Goal: Check status: Check status

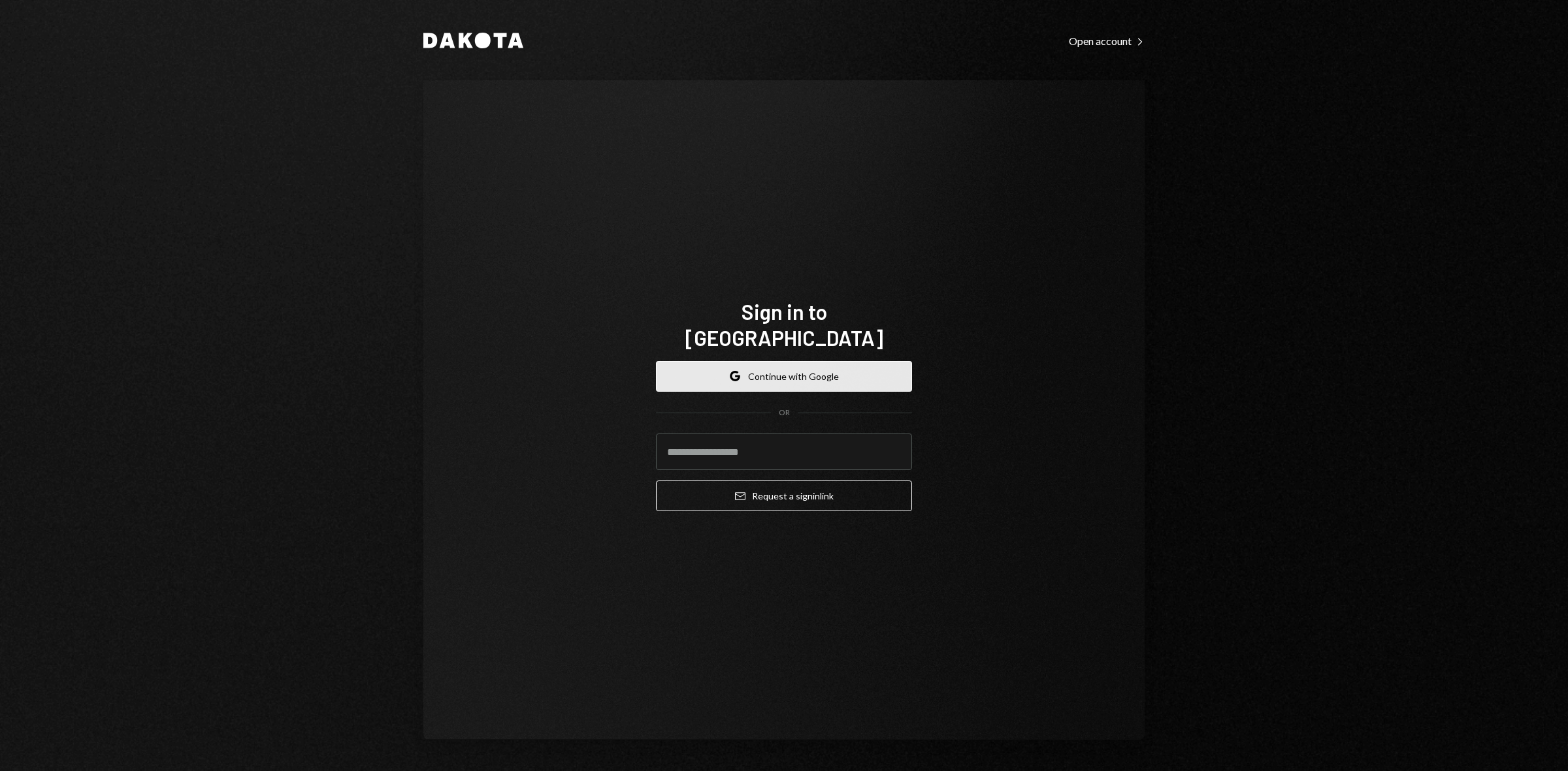
click at [807, 361] on button "Google Continue with Google" at bounding box center [784, 376] width 256 height 31
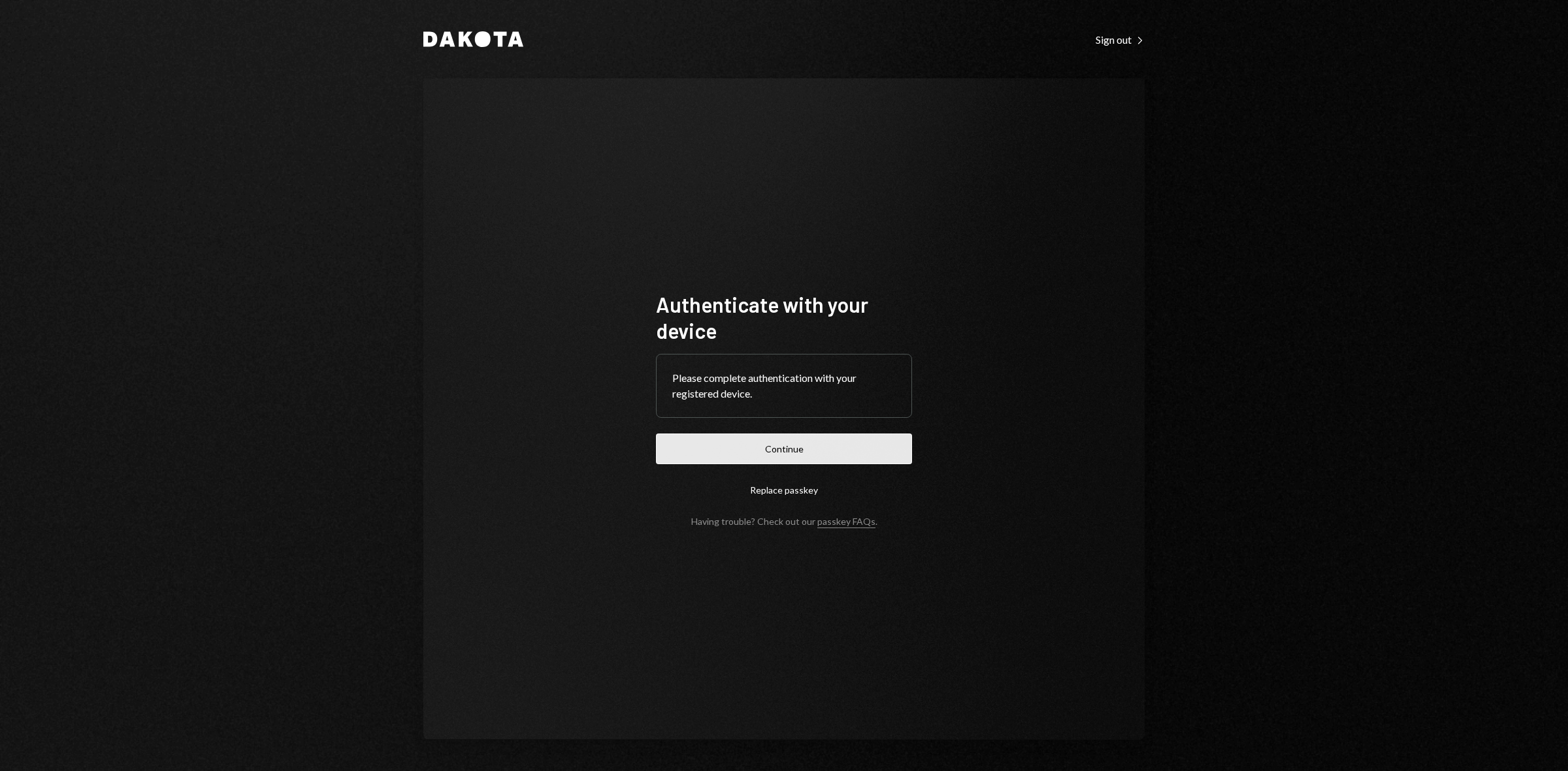
click at [807, 447] on button "Continue" at bounding box center [784, 449] width 256 height 31
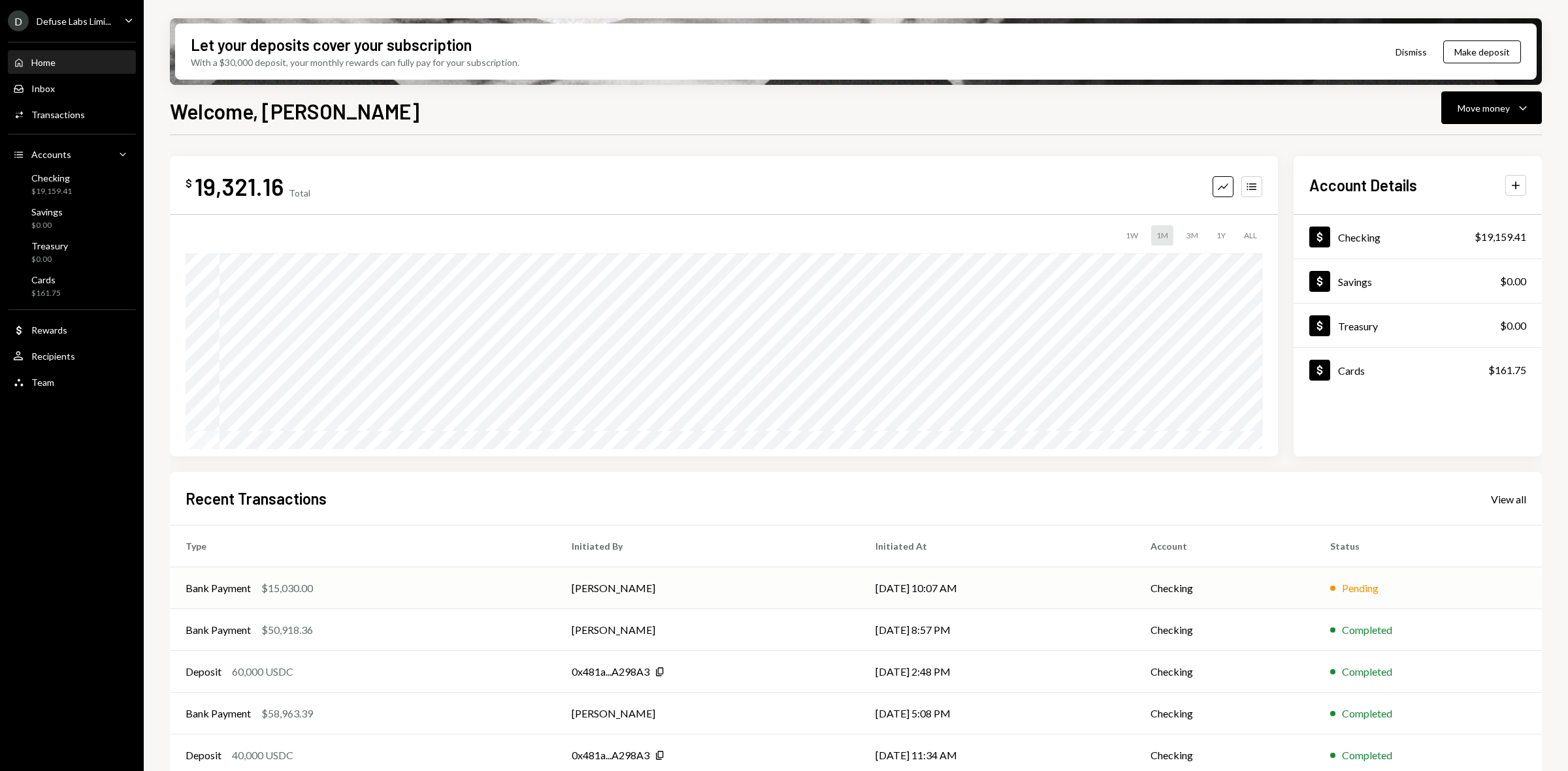
click at [1019, 595] on td "09/17/25 10:07 AM" at bounding box center [997, 589] width 275 height 42
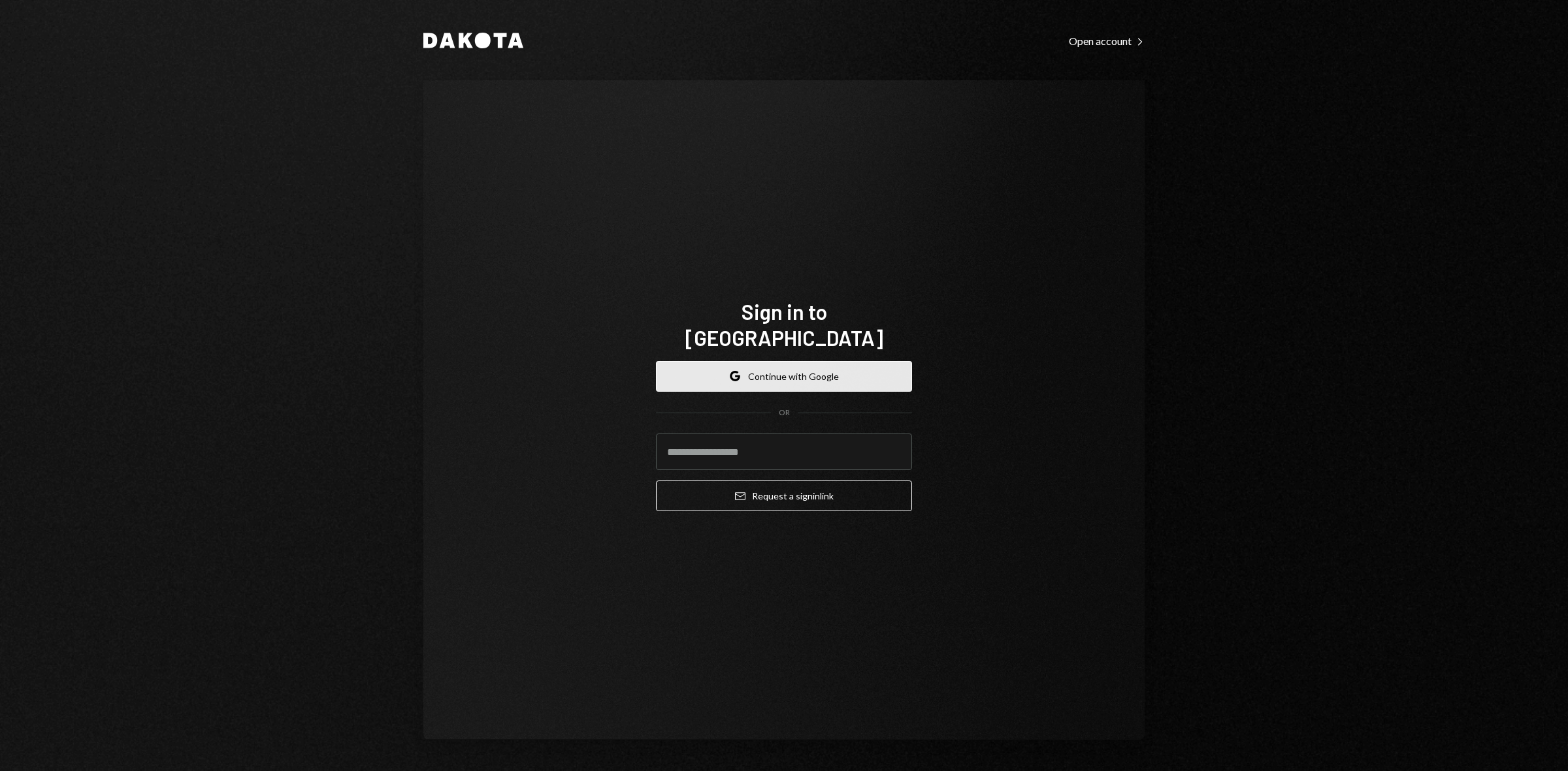
click at [837, 361] on button "Google Continue with Google" at bounding box center [784, 376] width 256 height 31
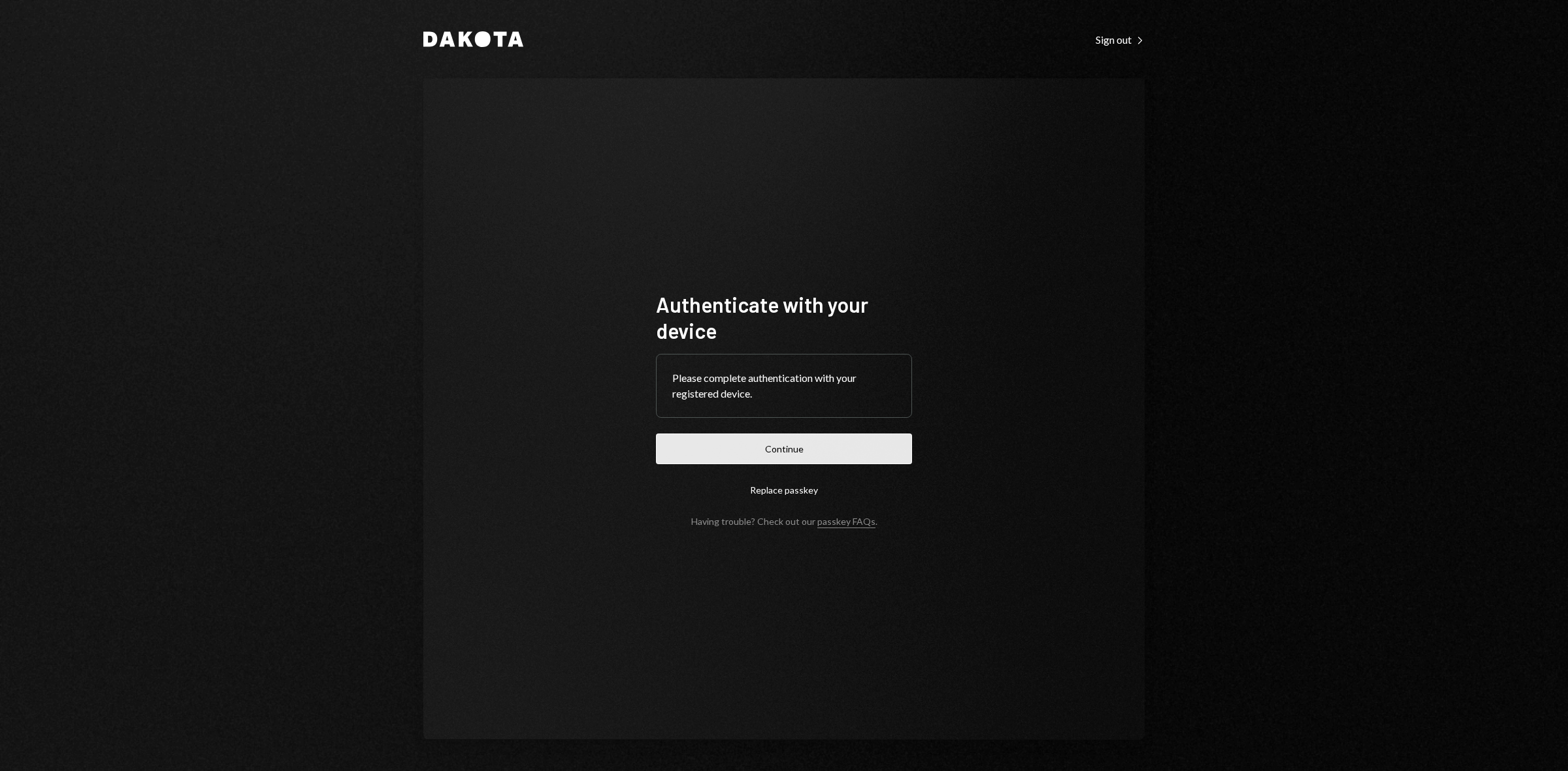
click at [763, 452] on button "Continue" at bounding box center [784, 449] width 256 height 31
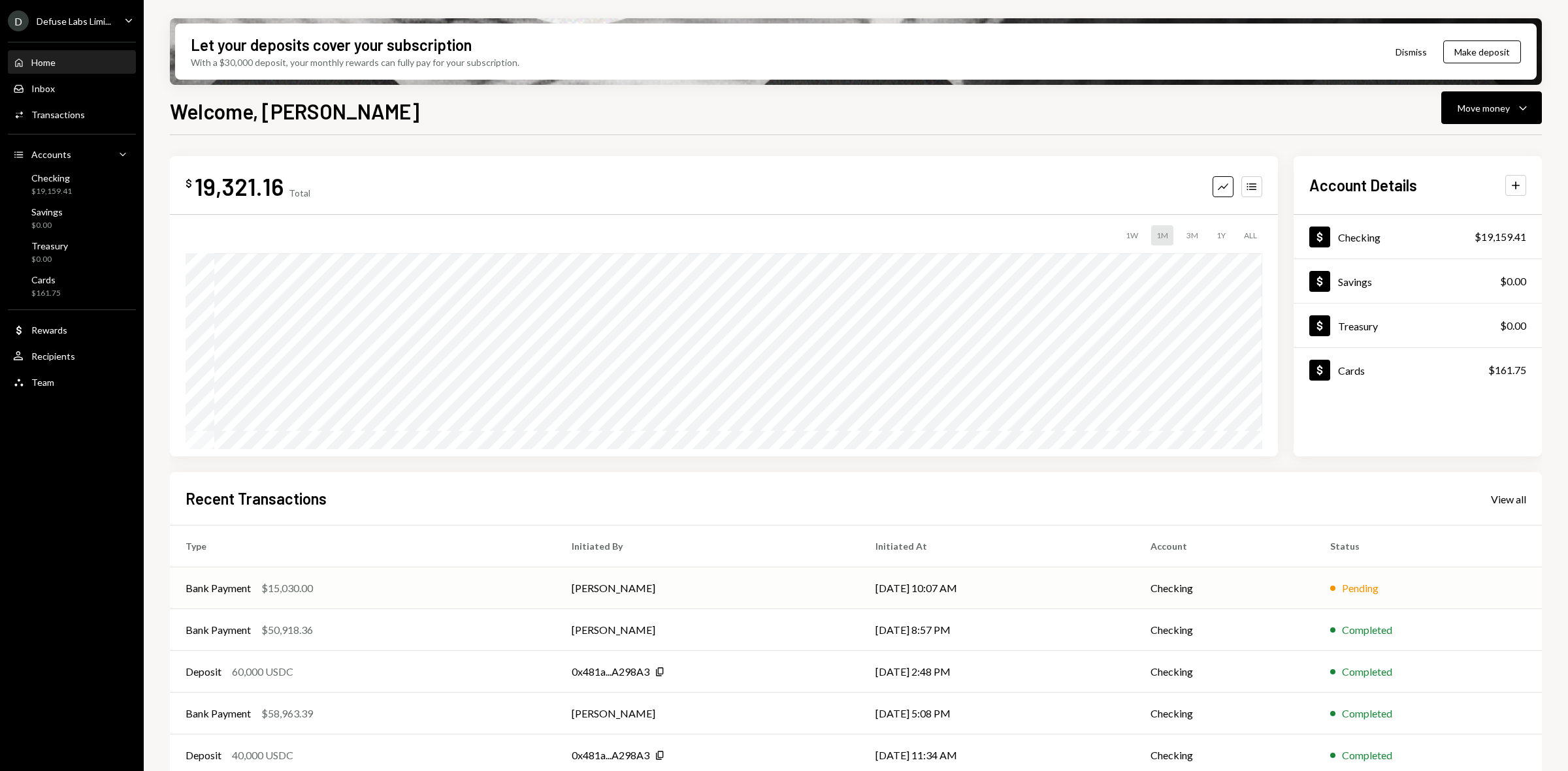
click at [1037, 593] on td "09/17/25 10:07 AM" at bounding box center [997, 589] width 275 height 42
